Goal: Navigation & Orientation: Find specific page/section

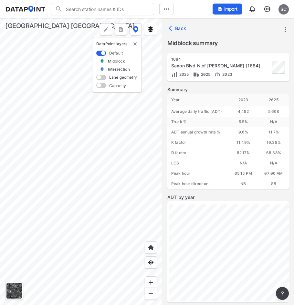
click at [61, 234] on div at bounding box center [81, 161] width 162 height 287
click at [118, 242] on div at bounding box center [81, 161] width 162 height 287
click at [121, 236] on div at bounding box center [81, 161] width 162 height 287
click at [140, 238] on div at bounding box center [81, 161] width 162 height 287
click at [125, 189] on div at bounding box center [81, 161] width 162 height 287
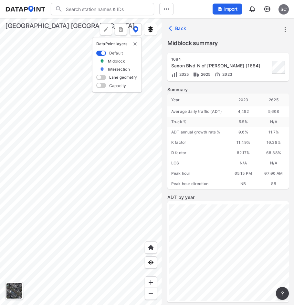
click at [75, 171] on div at bounding box center [81, 161] width 162 height 287
click at [86, 201] on div at bounding box center [81, 161] width 162 height 287
click at [55, 182] on div at bounding box center [81, 161] width 162 height 287
click at [145, 187] on div at bounding box center [81, 161] width 162 height 287
click at [91, 170] on div at bounding box center [81, 161] width 162 height 287
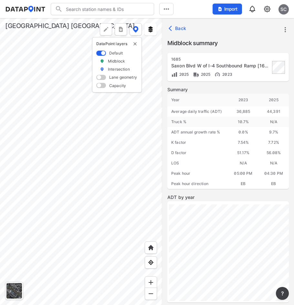
click at [56, 171] on div at bounding box center [81, 161] width 162 height 287
click at [33, 168] on div at bounding box center [81, 161] width 162 height 287
click at [99, 200] on div at bounding box center [81, 161] width 162 height 287
click at [22, 166] on div at bounding box center [81, 161] width 162 height 287
click at [49, 183] on div at bounding box center [81, 161] width 162 height 287
